Goal: Task Accomplishment & Management: Complete application form

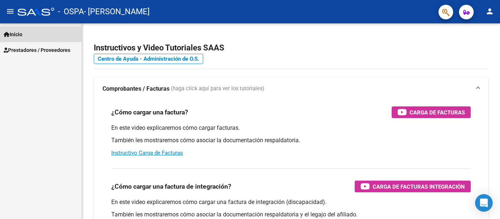
click at [52, 35] on link "Inicio" at bounding box center [41, 34] width 82 height 16
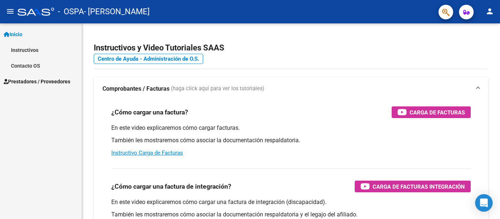
click at [52, 35] on link "Inicio" at bounding box center [41, 34] width 82 height 16
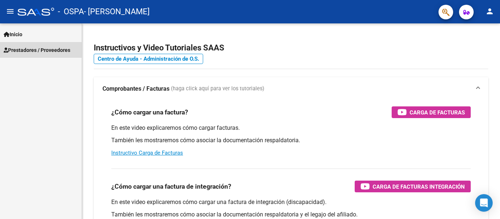
click at [52, 52] on span "Prestadores / Proveedores" at bounding box center [37, 50] width 67 height 8
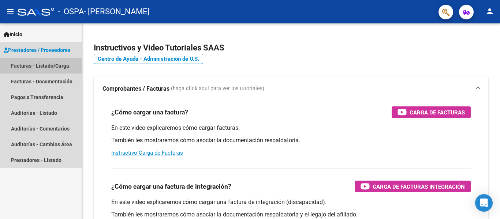
click at [18, 68] on link "Facturas - Listado/Carga" at bounding box center [41, 66] width 82 height 16
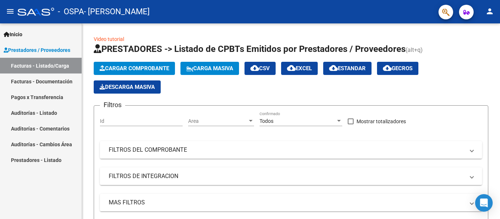
click at [29, 79] on link "Facturas - Documentación" at bounding box center [41, 82] width 82 height 16
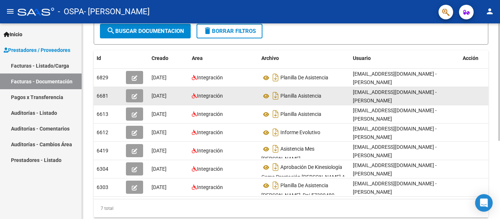
scroll to position [104, 0]
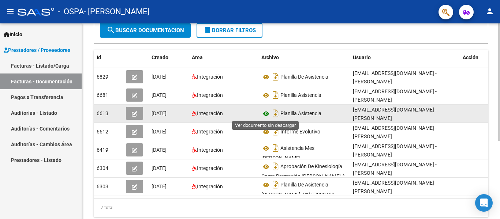
click at [264, 113] on icon at bounding box center [266, 113] width 10 height 9
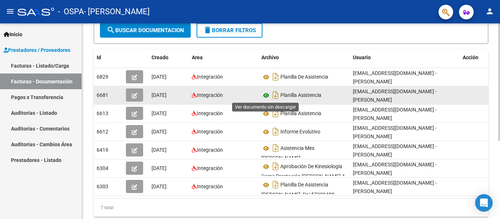
click at [264, 97] on icon at bounding box center [266, 95] width 10 height 9
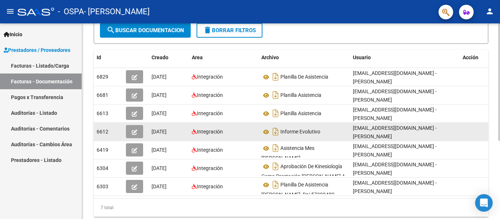
scroll to position [131, 0]
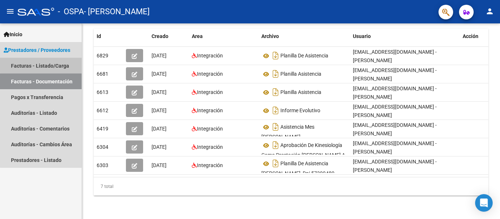
click at [53, 64] on link "Facturas - Listado/Carga" at bounding box center [41, 66] width 82 height 16
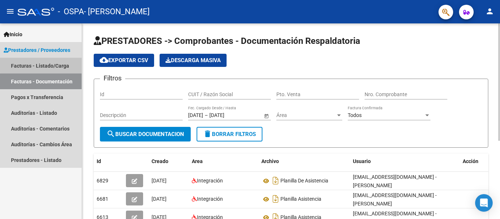
click at [55, 64] on link "Facturas - Listado/Carga" at bounding box center [41, 66] width 82 height 16
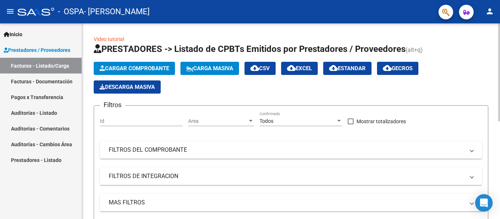
click at [134, 66] on span "Cargar Comprobante" at bounding box center [133, 68] width 69 height 7
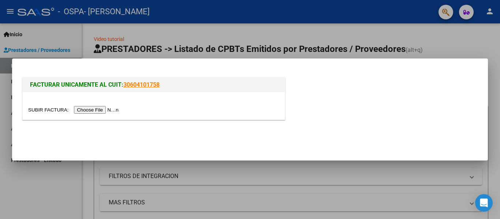
click at [97, 112] on input "file" at bounding box center [74, 110] width 93 height 8
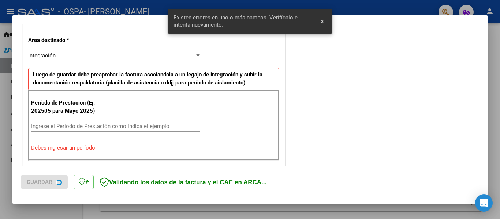
scroll to position [170, 0]
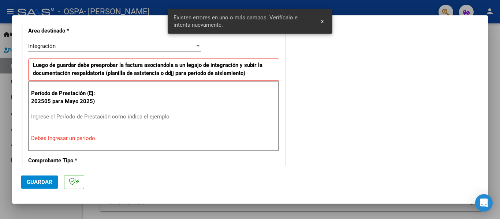
click at [80, 116] on input "Ingrese el Período de Prestación como indica el ejemplo" at bounding box center [115, 116] width 169 height 7
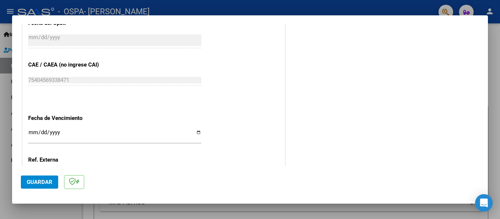
scroll to position [436, 0]
type input "202509"
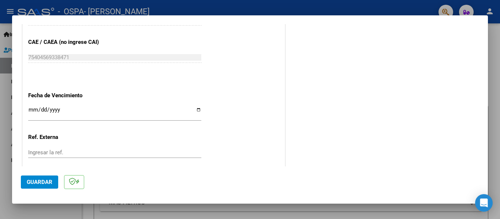
scroll to position [459, 0]
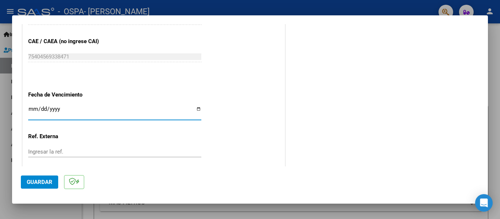
click at [59, 108] on input "Ingresar la fecha" at bounding box center [114, 112] width 173 height 12
click at [40, 109] on input "Ingresar la fecha" at bounding box center [114, 112] width 173 height 12
click at [32, 108] on input "Ingresar la fecha" at bounding box center [114, 112] width 173 height 12
type input "[DATE]"
click at [171, 150] on input "Ingresar la ref." at bounding box center [114, 152] width 173 height 7
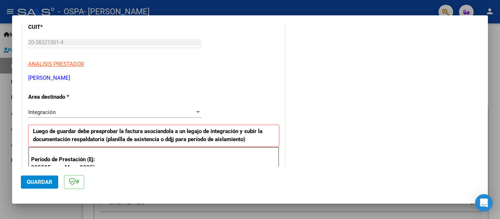
scroll to position [103, 0]
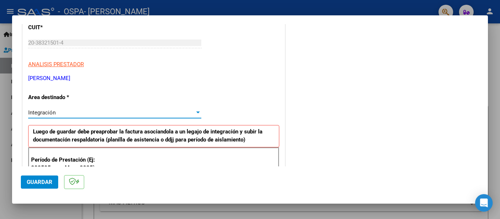
click at [139, 114] on div "Integración" at bounding box center [111, 112] width 166 height 7
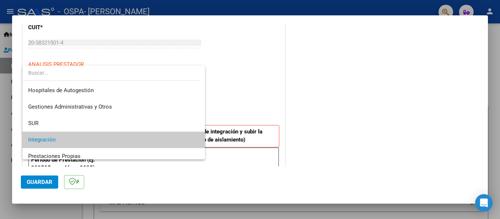
scroll to position [27, 0]
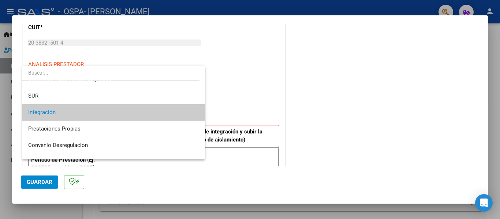
click at [139, 114] on span "Integración" at bounding box center [113, 112] width 171 height 16
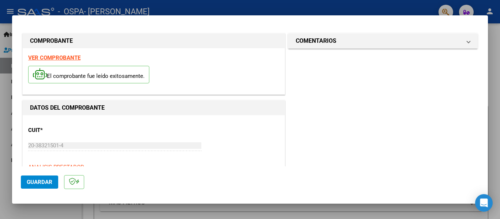
scroll to position [0, 0]
click at [44, 180] on span "Guardar" at bounding box center [40, 182] width 26 height 7
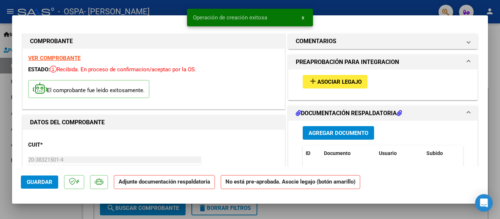
scroll to position [41, 0]
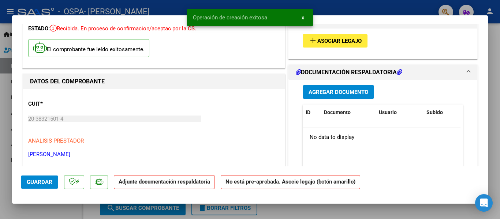
click at [322, 41] on span "Asociar Legajo" at bounding box center [339, 41] width 44 height 7
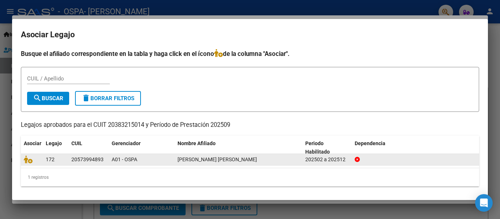
click at [150, 160] on div "A01 - OSPA" at bounding box center [142, 159] width 60 height 8
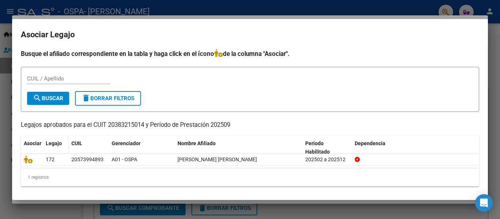
click at [48, 151] on datatable-header-cell "Legajo" at bounding box center [56, 148] width 26 height 24
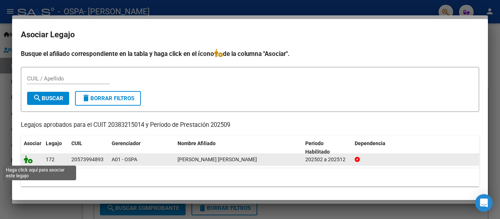
click at [28, 161] on icon at bounding box center [28, 159] width 9 height 8
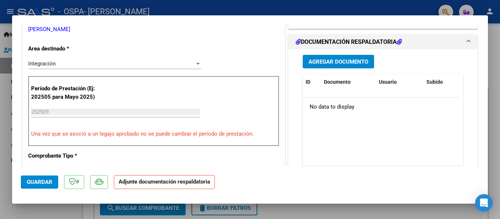
scroll to position [166, 0]
click at [334, 59] on span "Agregar Documento" at bounding box center [338, 61] width 60 height 7
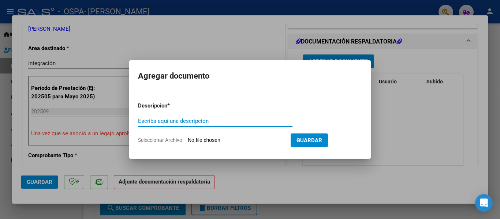
click at [161, 119] on input "Escriba aquí una descripcion" at bounding box center [215, 121] width 154 height 7
type input "Planilla de asistencia [PERSON_NAME]"
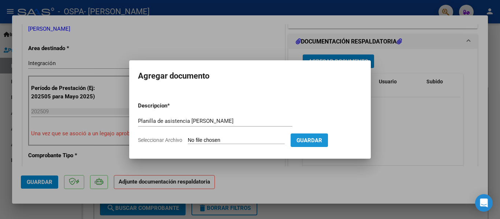
click at [316, 142] on span "Guardar" at bounding box center [309, 140] width 26 height 7
click at [219, 142] on input "Seleccionar Archivo" at bounding box center [236, 140] width 97 height 7
type input "C:\fakepath\asist sept [PERSON_NAME].pdf"
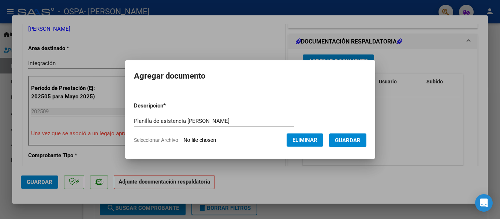
click at [355, 139] on span "Guardar" at bounding box center [348, 140] width 26 height 7
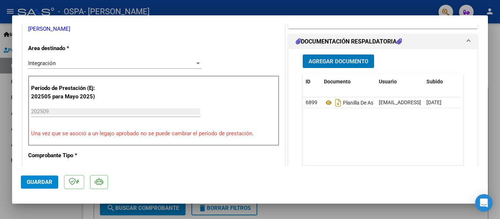
scroll to position [167, 0]
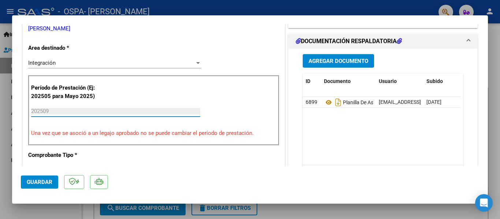
click at [66, 109] on input "202509" at bounding box center [115, 111] width 169 height 7
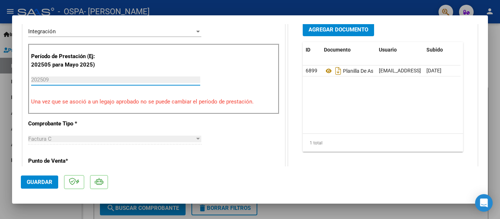
scroll to position [196, 0]
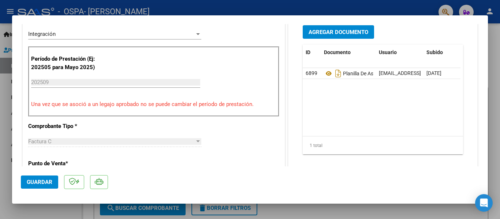
click at [67, 104] on p "Una vez que se asoció a un legajo aprobado no se puede cambiar el período de pr…" at bounding box center [153, 104] width 245 height 8
click at [43, 92] on div "202509 Ingrese el Período de Prestación como indica el ejemplo" at bounding box center [115, 86] width 169 height 18
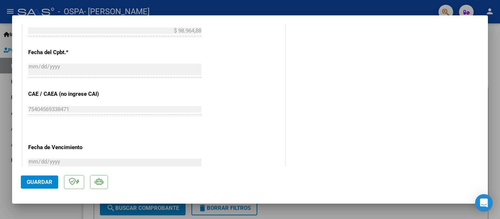
scroll to position [512, 0]
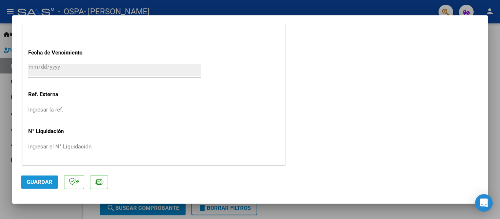
click at [27, 183] on span "Guardar" at bounding box center [40, 182] width 26 height 7
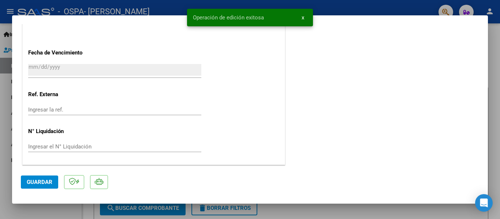
click at [303, 15] on span "x" at bounding box center [302, 17] width 3 height 7
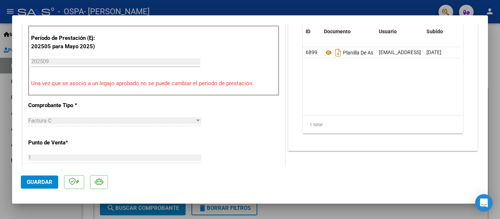
scroll to position [0, 0]
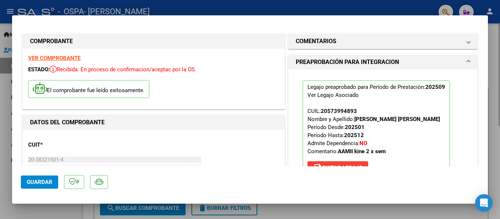
click at [498, 130] on div at bounding box center [250, 109] width 500 height 219
